Goal: Task Accomplishment & Management: Complete application form

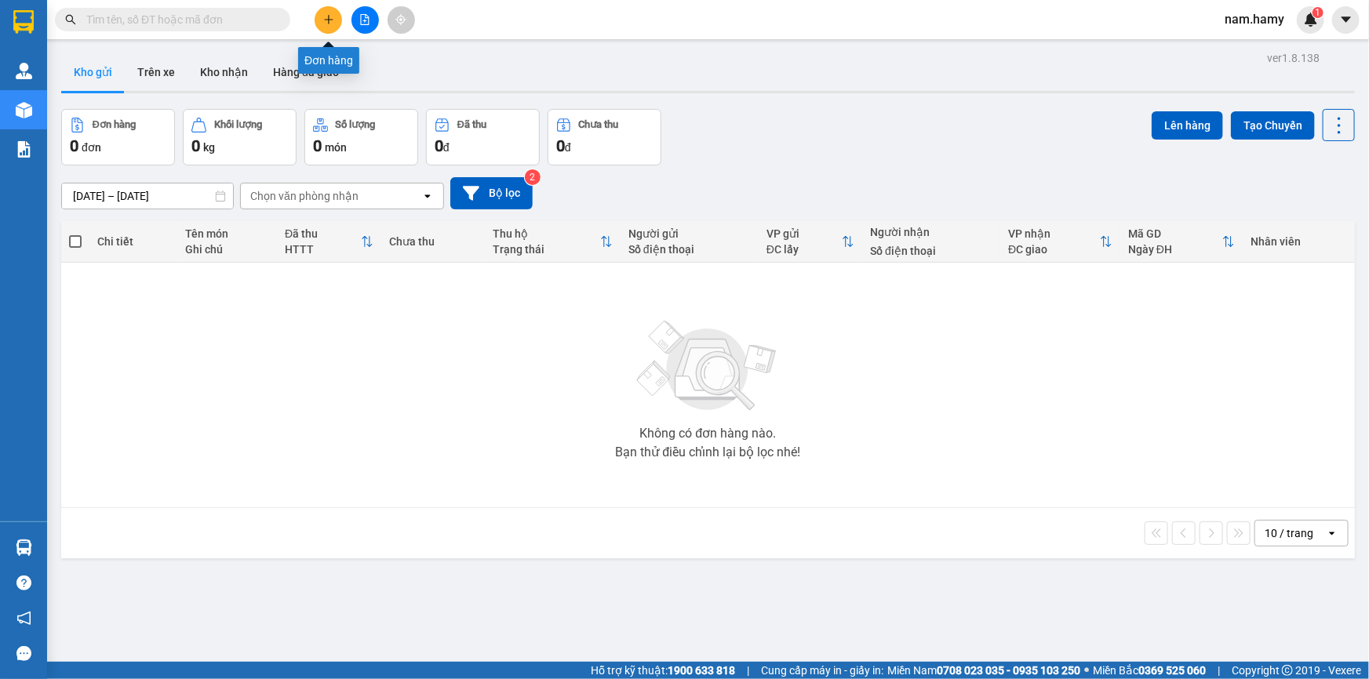
click at [325, 24] on icon "plus" at bounding box center [328, 19] width 11 height 11
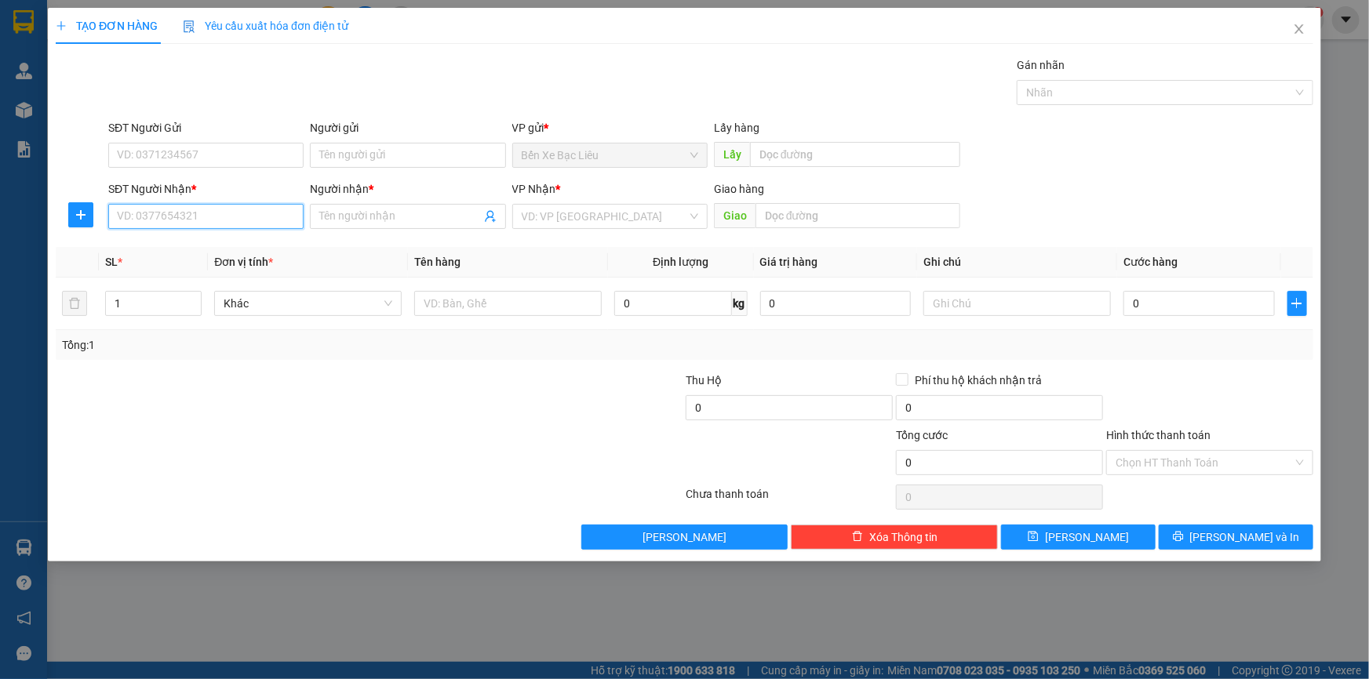
click at [227, 214] on input "SĐT Người Nhận *" at bounding box center [205, 216] width 195 height 25
click at [182, 245] on div "0919272021 - thi" at bounding box center [206, 247] width 176 height 17
type input "0919272021"
type input "thi"
type input "70.000"
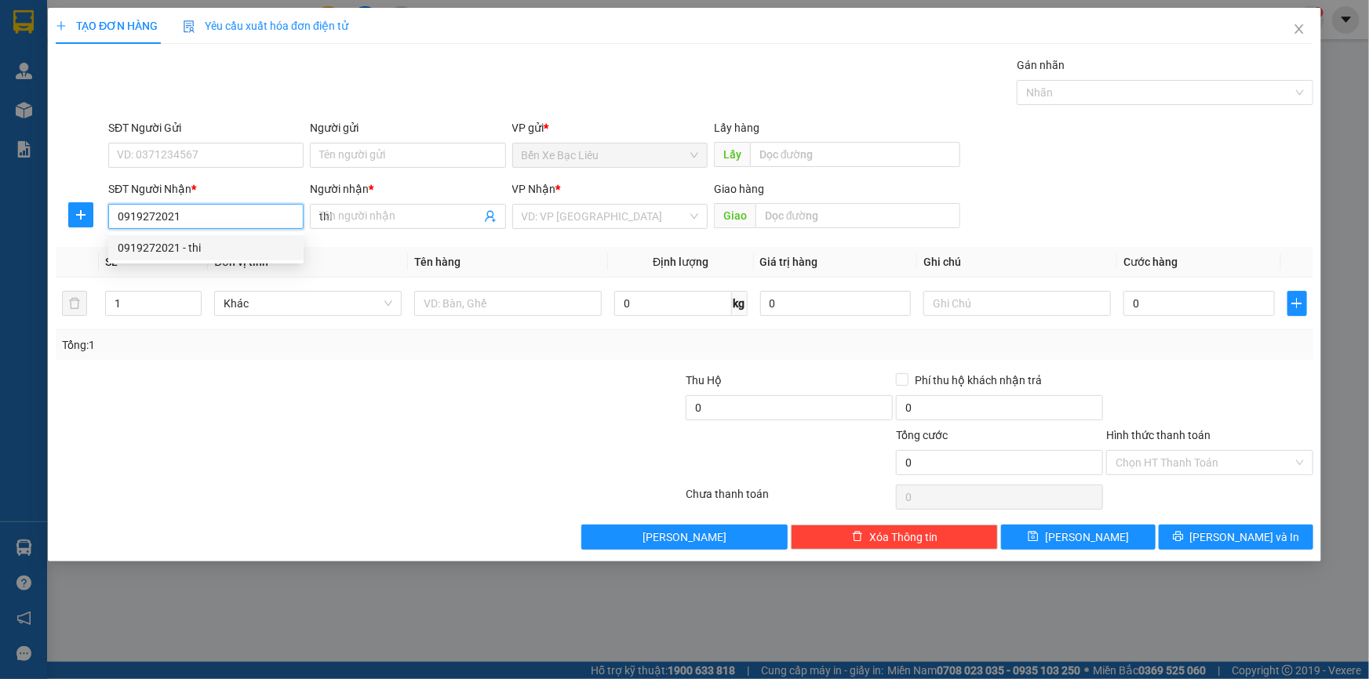
type input "70.000"
type input "0919272021"
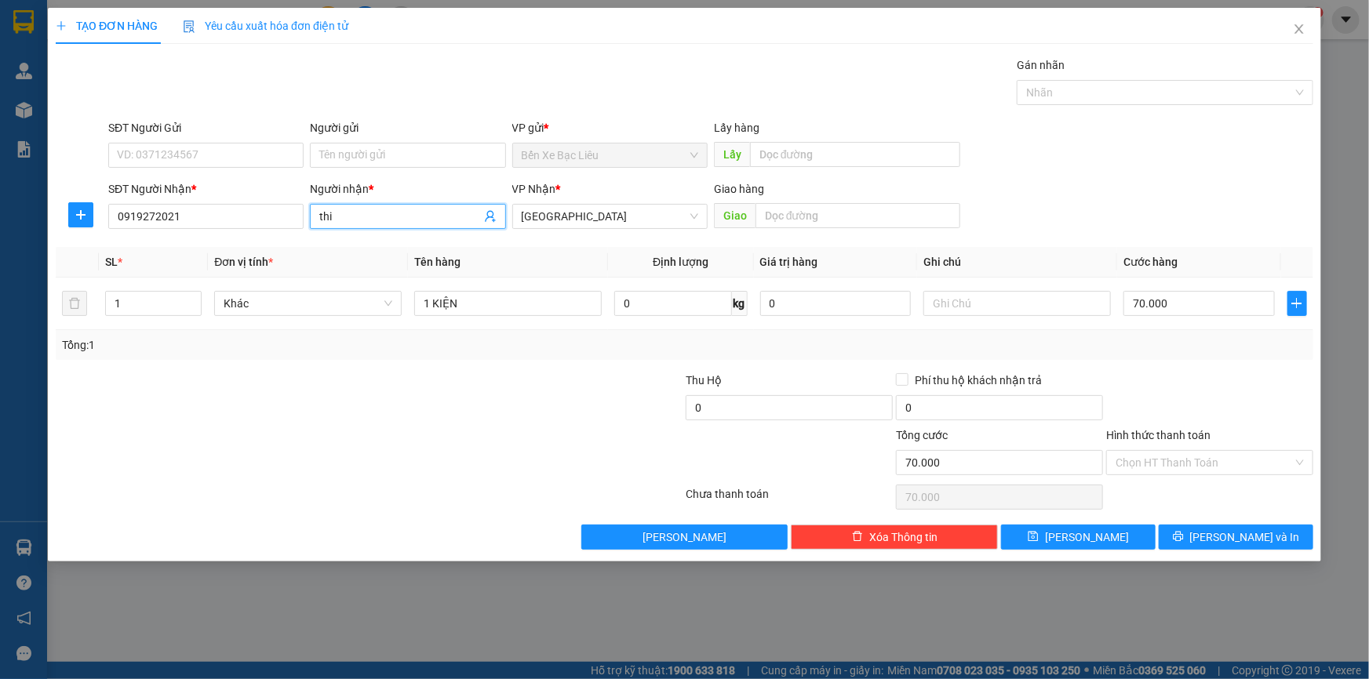
click at [352, 215] on input "thi" at bounding box center [399, 216] width 161 height 17
type input "t"
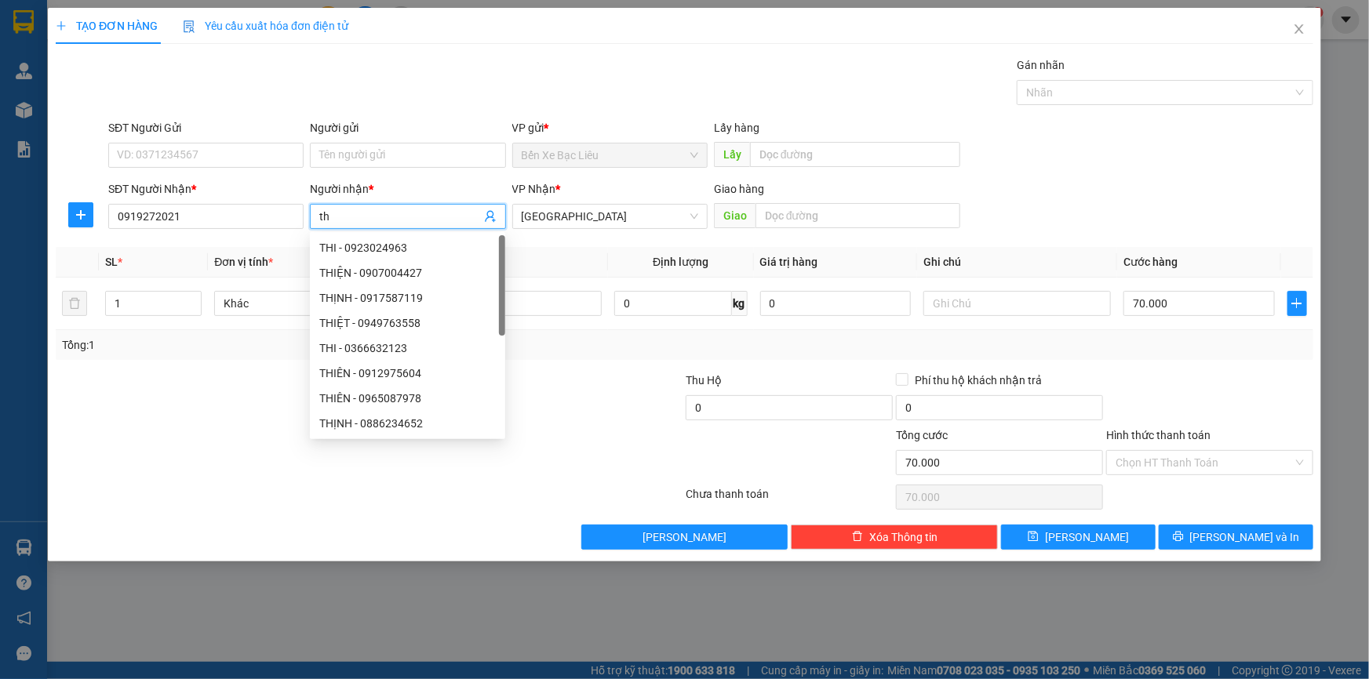
type input "t"
type input "THI"
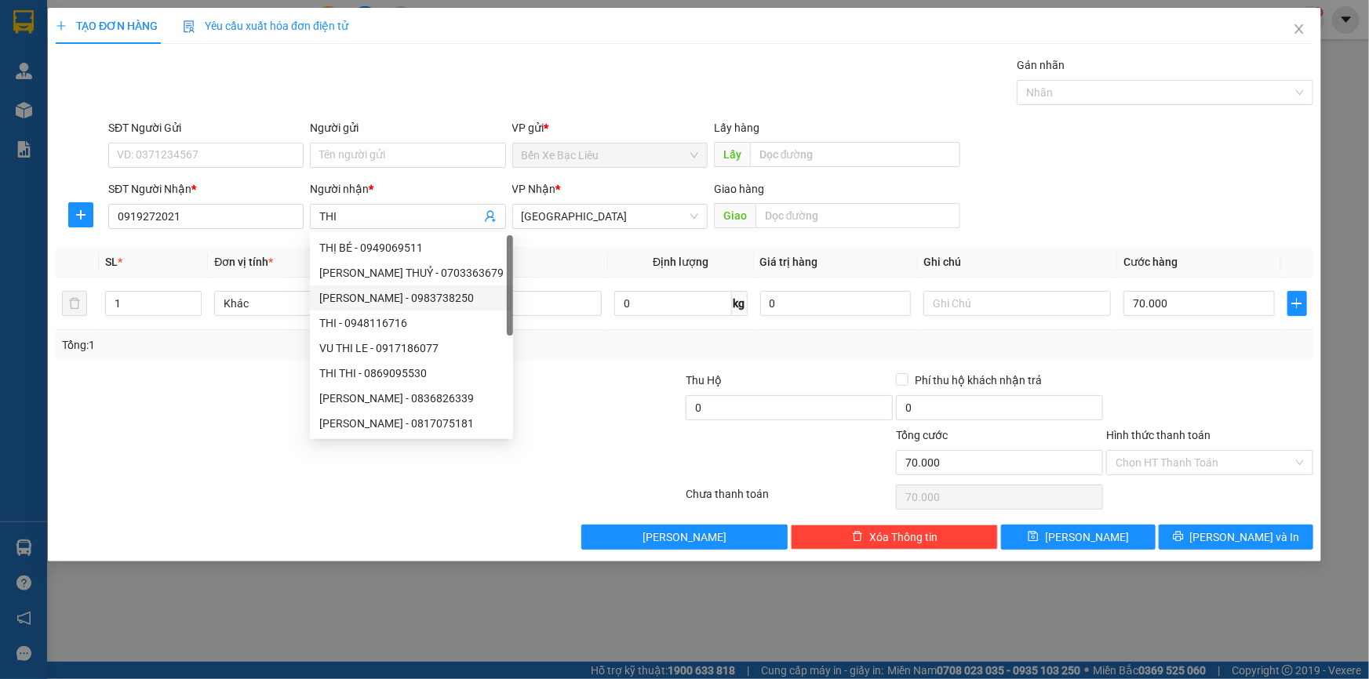
click at [643, 394] on div at bounding box center [579, 399] width 210 height 55
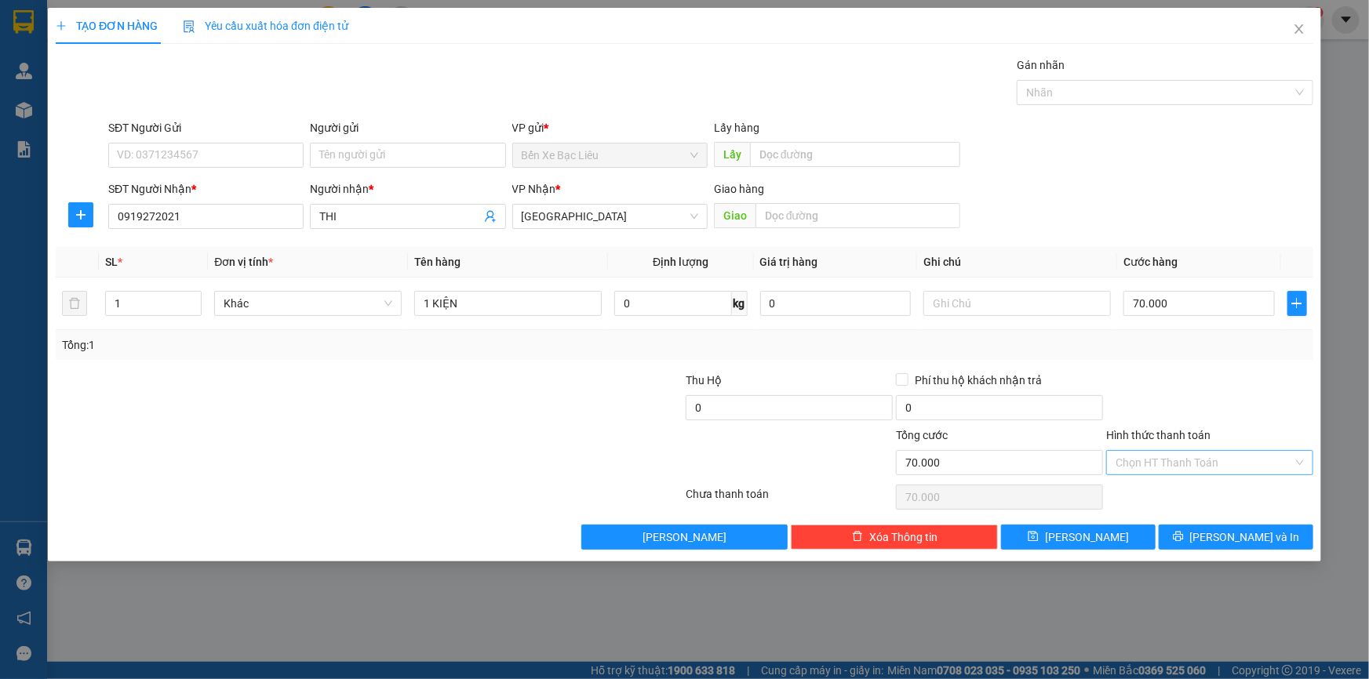
click at [1263, 467] on input "Hình thức thanh toán" at bounding box center [1203, 463] width 177 height 24
click at [1267, 499] on div "Tại văn phòng" at bounding box center [1209, 493] width 188 height 17
type input "0"
click at [1218, 538] on button "Lưu và In" at bounding box center [1235, 537] width 155 height 25
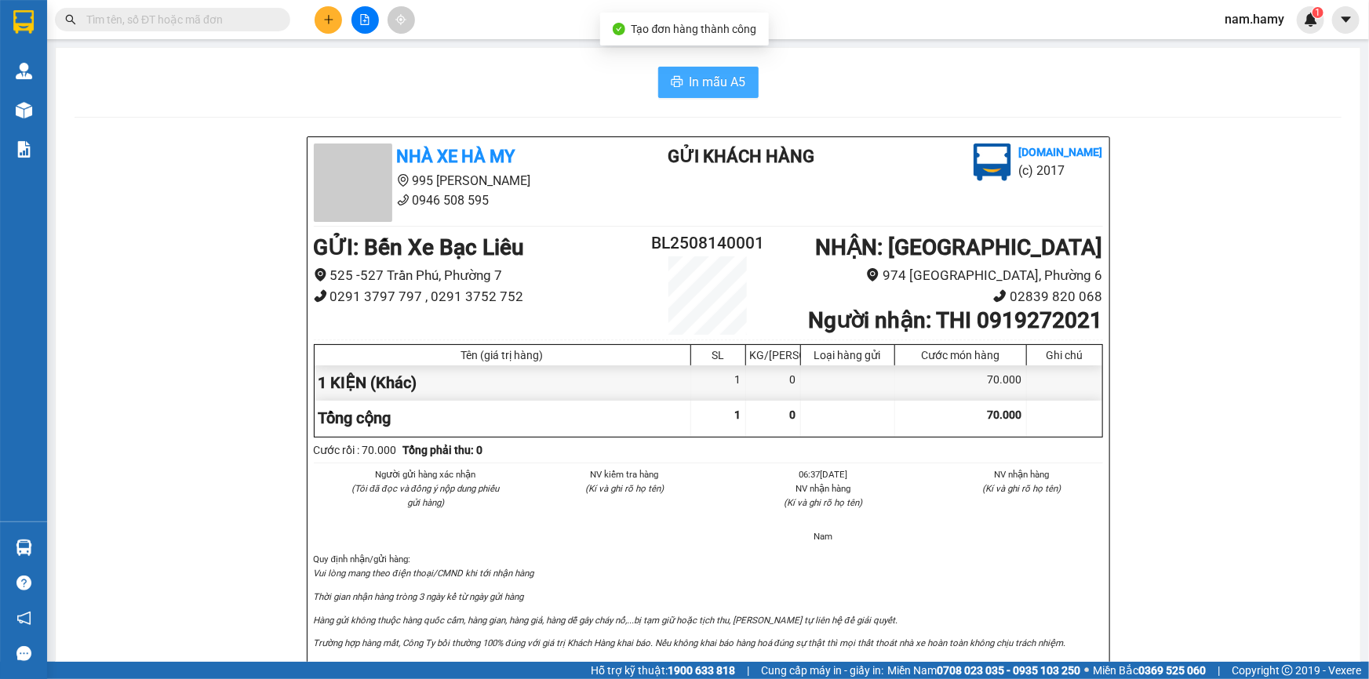
click at [706, 85] on span "In mẫu A5" at bounding box center [717, 82] width 56 height 20
click at [320, 20] on button at bounding box center [327, 19] width 27 height 27
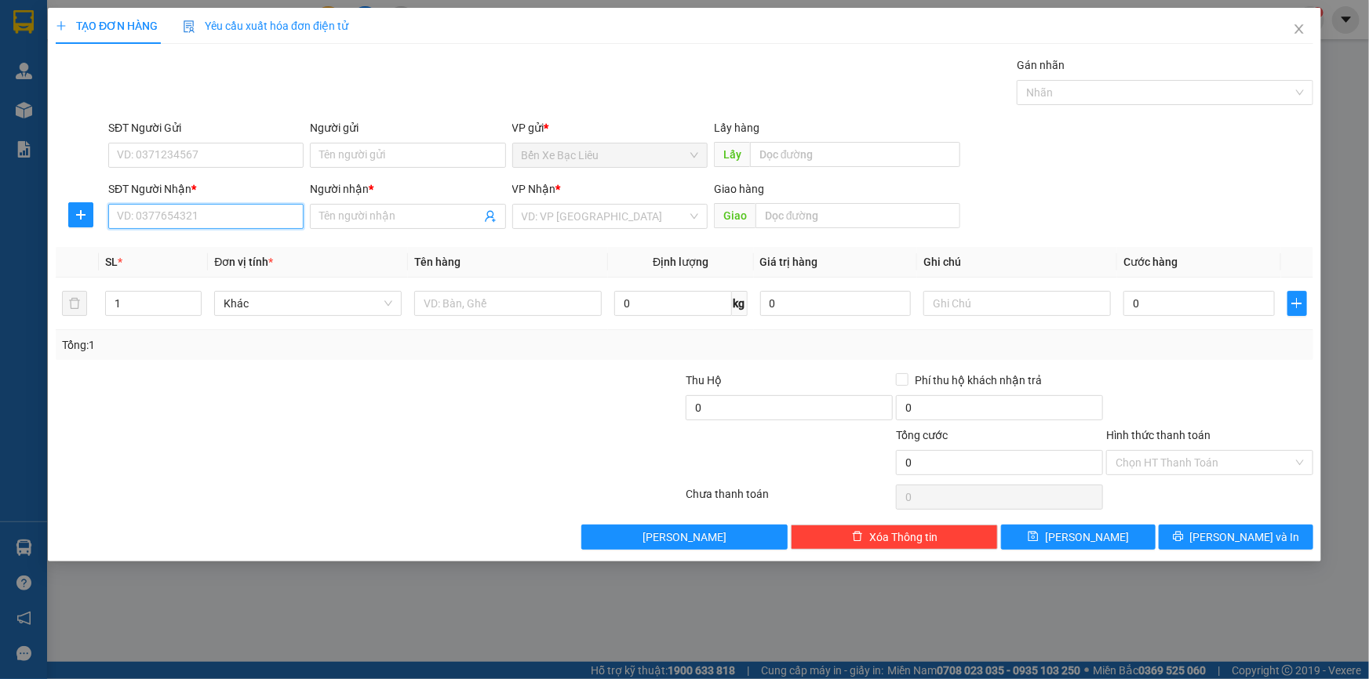
click at [227, 216] on input "SĐT Người Nhận *" at bounding box center [205, 216] width 195 height 25
click at [546, 311] on input "text" at bounding box center [507, 303] width 187 height 25
type input "1 THÙNG TRỨNG"
click at [224, 218] on input "SĐT Người Nhận *" at bounding box center [205, 216] width 195 height 25
click at [235, 240] on div "0368139717 - SANG" at bounding box center [206, 247] width 176 height 17
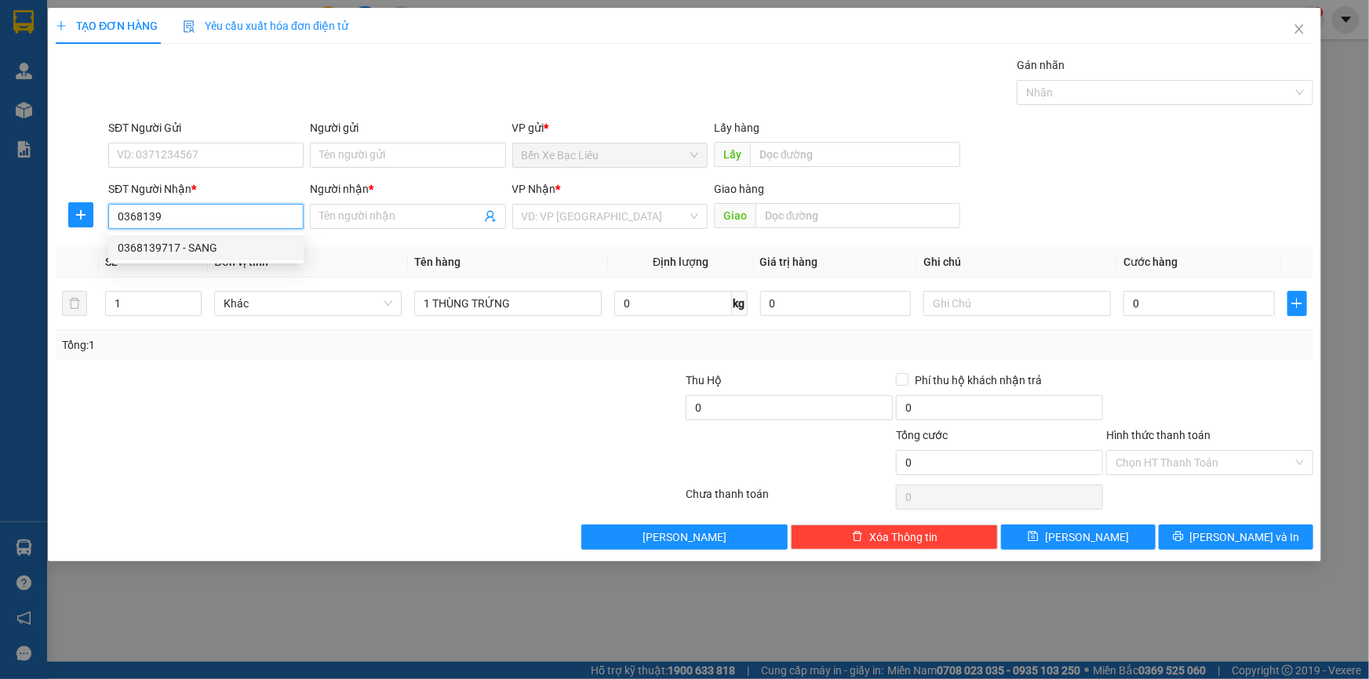
type input "0368139717"
type input "SANG"
type input "70.000"
type input "0368139717"
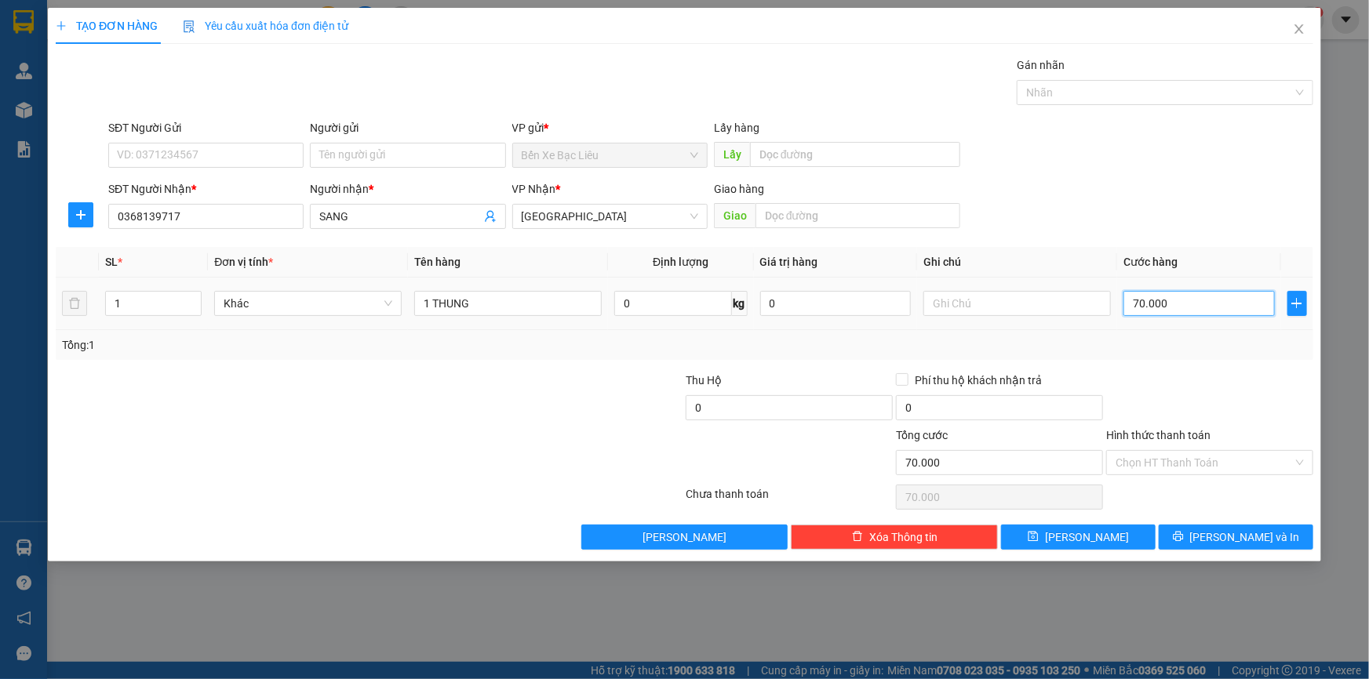
click at [1196, 298] on input "70.000" at bounding box center [1198, 303] width 151 height 25
type input "0"
click at [1129, 307] on input "0" at bounding box center [1198, 303] width 151 height 25
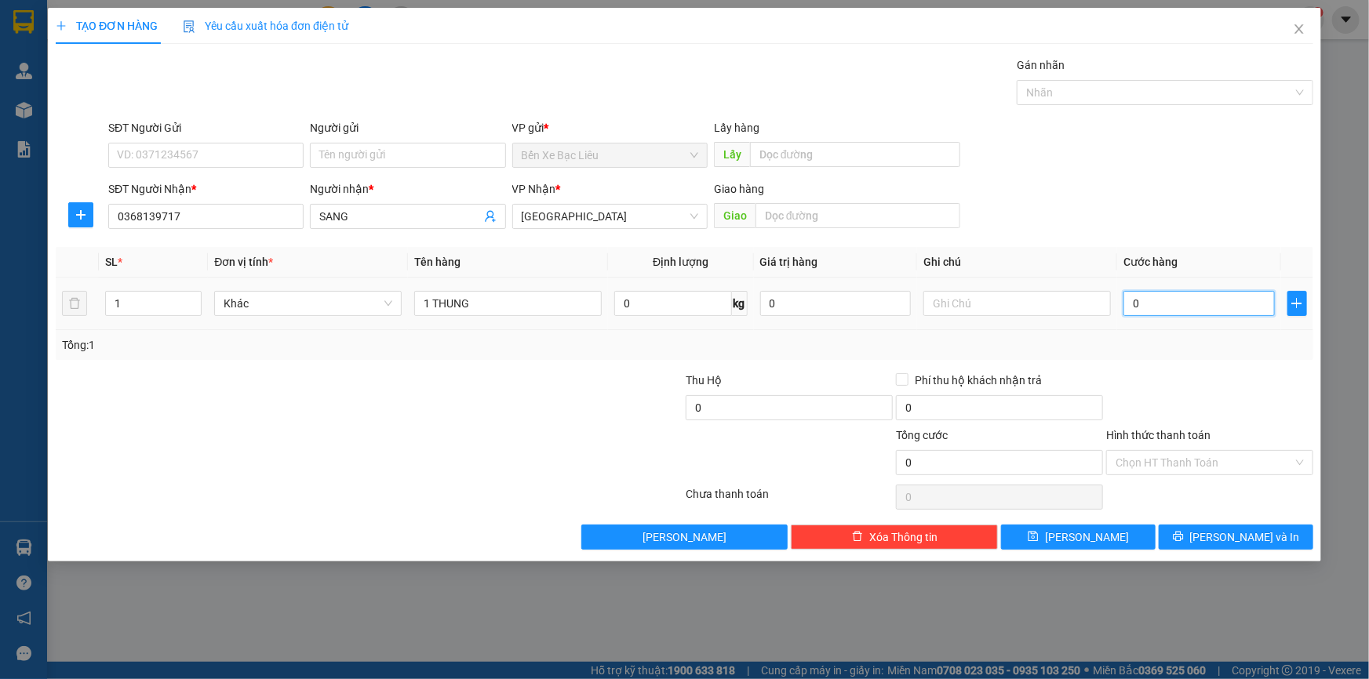
type input "40"
type input "40.000"
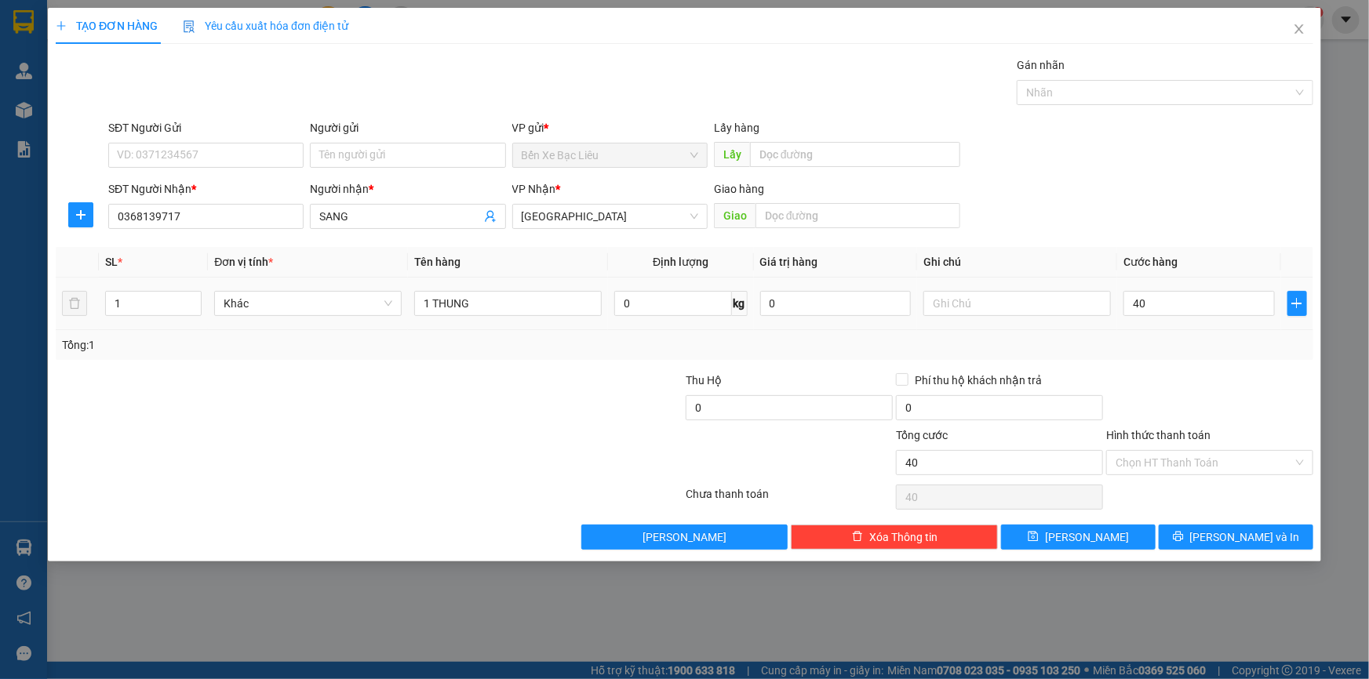
type input "40.000"
click at [1153, 325] on td "40.000" at bounding box center [1199, 304] width 164 height 53
click at [524, 307] on input "1 THUNG" at bounding box center [507, 303] width 187 height 25
click at [471, 306] on input "1 THUNG TRỨNG" at bounding box center [507, 303] width 187 height 25
click at [565, 305] on input "1 THÙNG TRỨNG" at bounding box center [507, 303] width 187 height 25
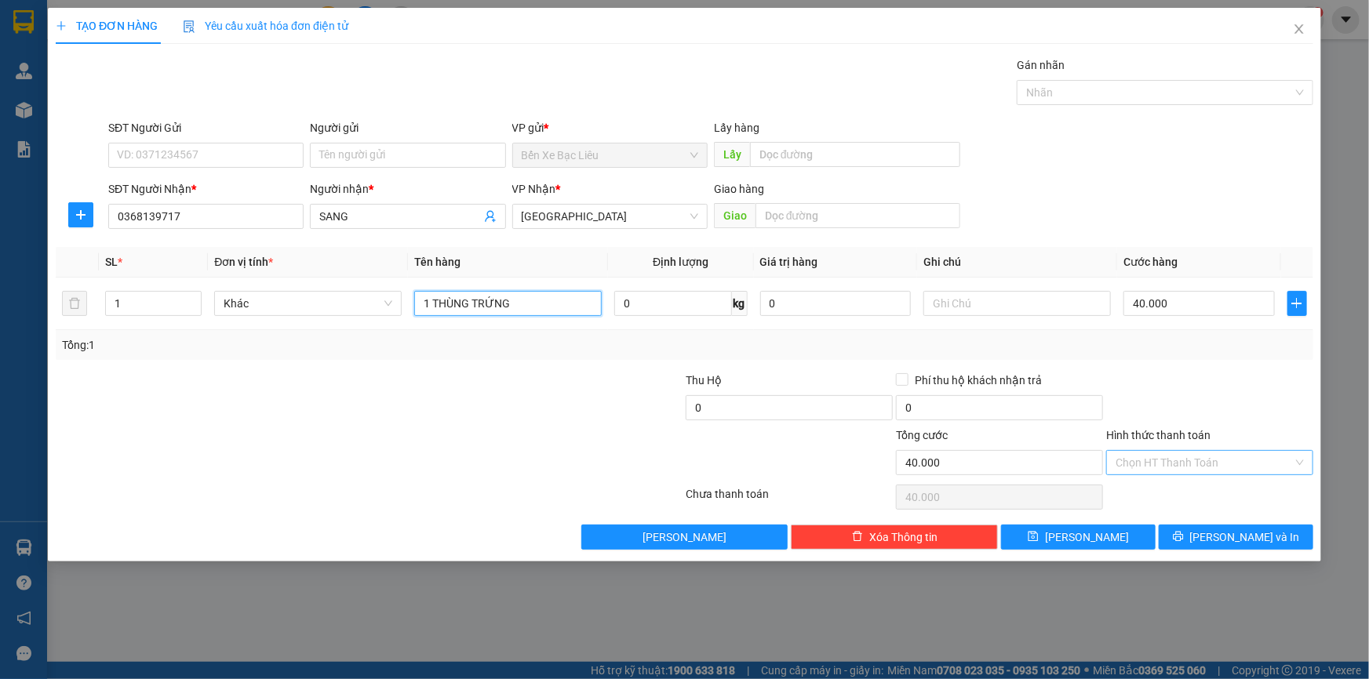
type input "1 THÙNG TRỨNG"
click at [1230, 457] on input "Hình thức thanh toán" at bounding box center [1203, 463] width 177 height 24
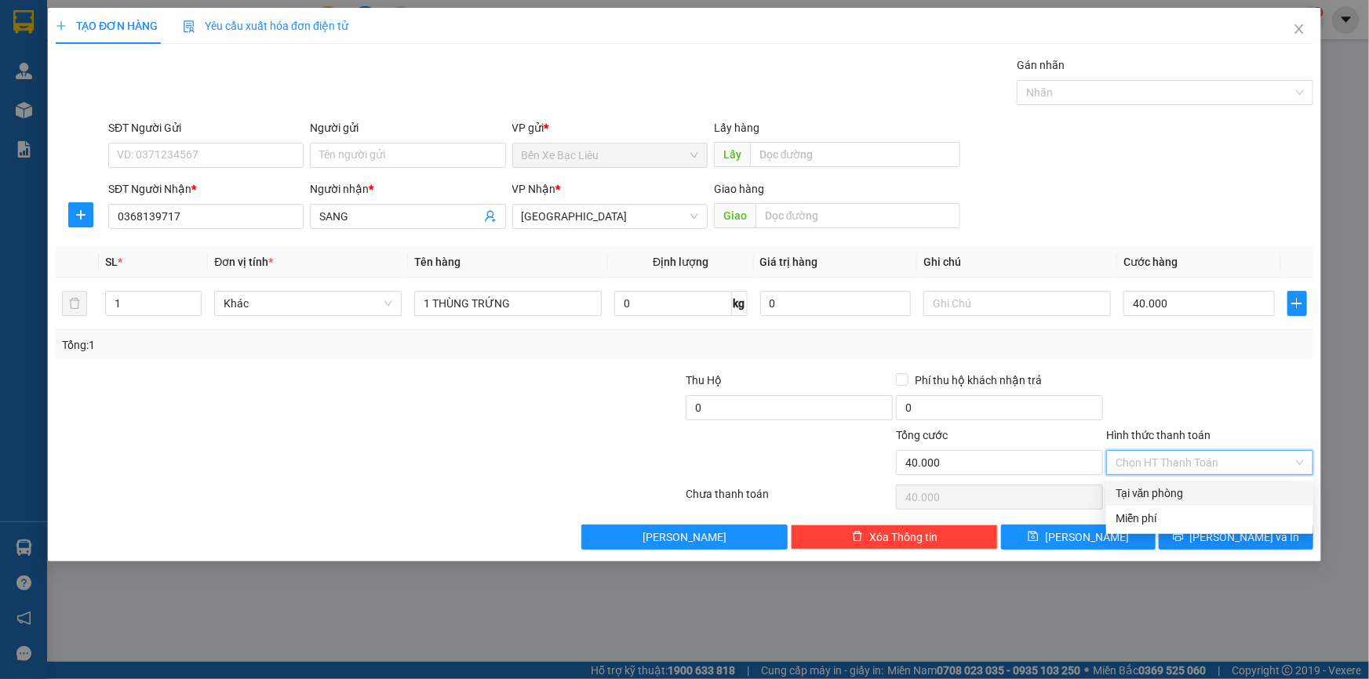
click at [1232, 486] on div "Tại văn phòng" at bounding box center [1209, 493] width 188 height 17
type input "0"
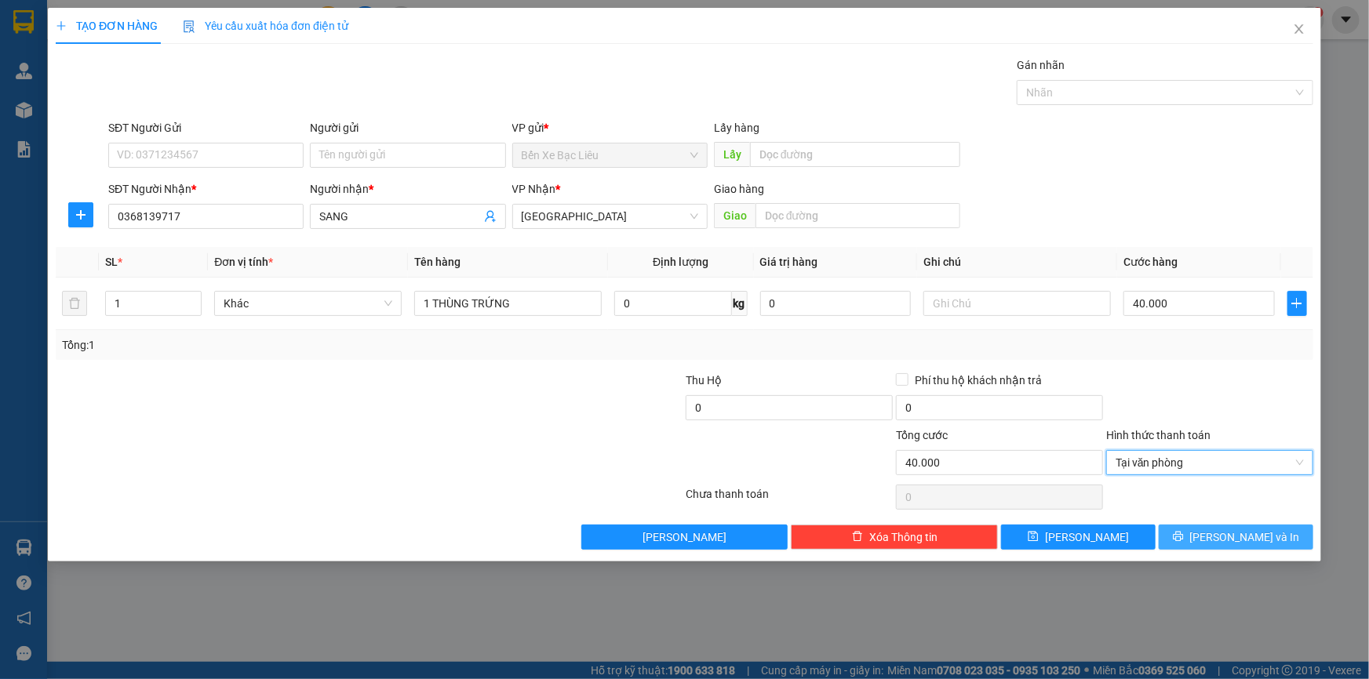
click at [1259, 529] on span "Lưu và In" at bounding box center [1245, 537] width 110 height 17
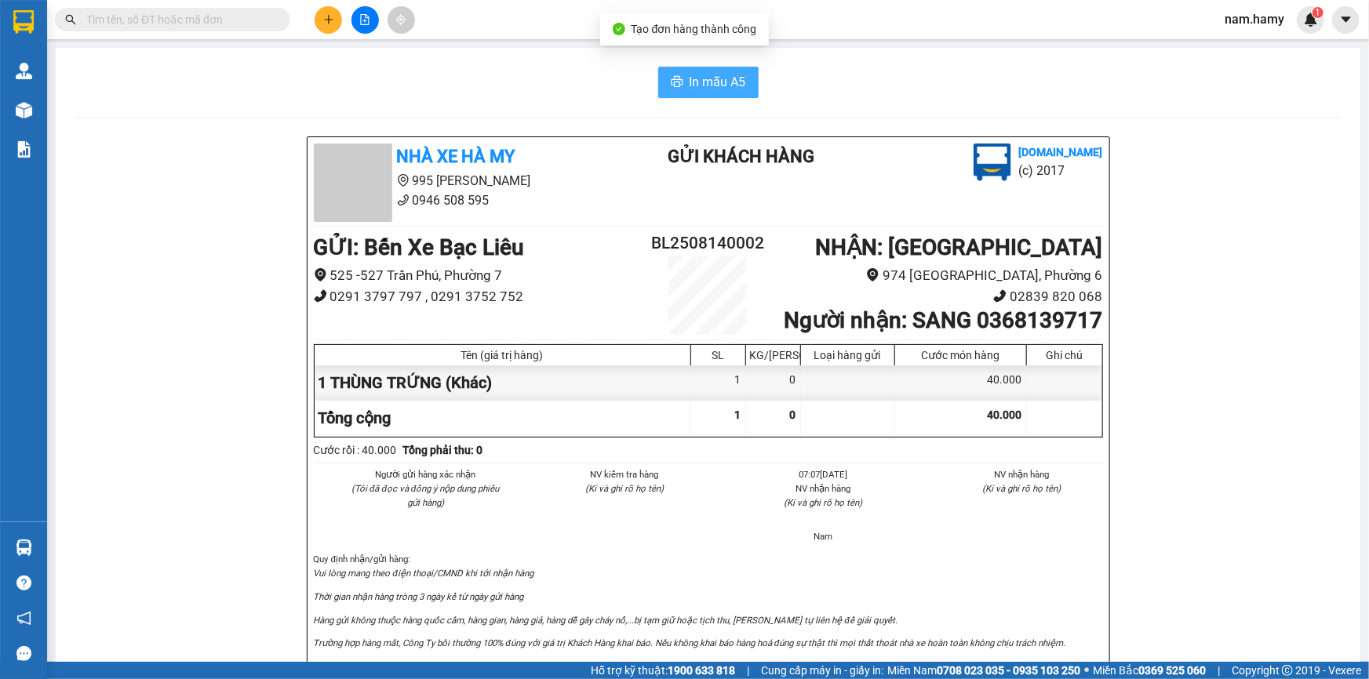
click at [672, 74] on button "In mẫu A5" at bounding box center [708, 82] width 100 height 31
